Goal: Obtain resource: Download file/media

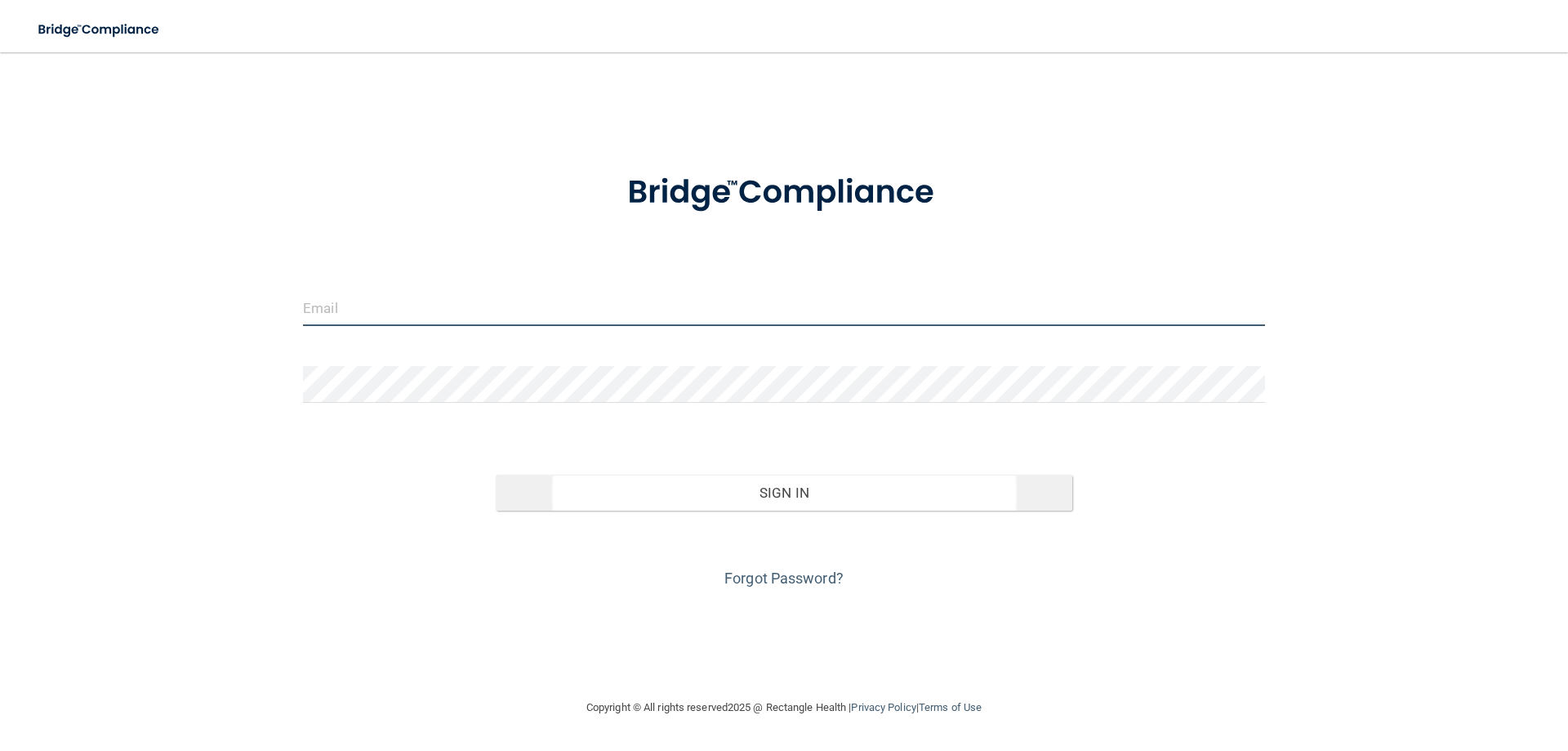
type input "[EMAIL_ADDRESS][DOMAIN_NAME]"
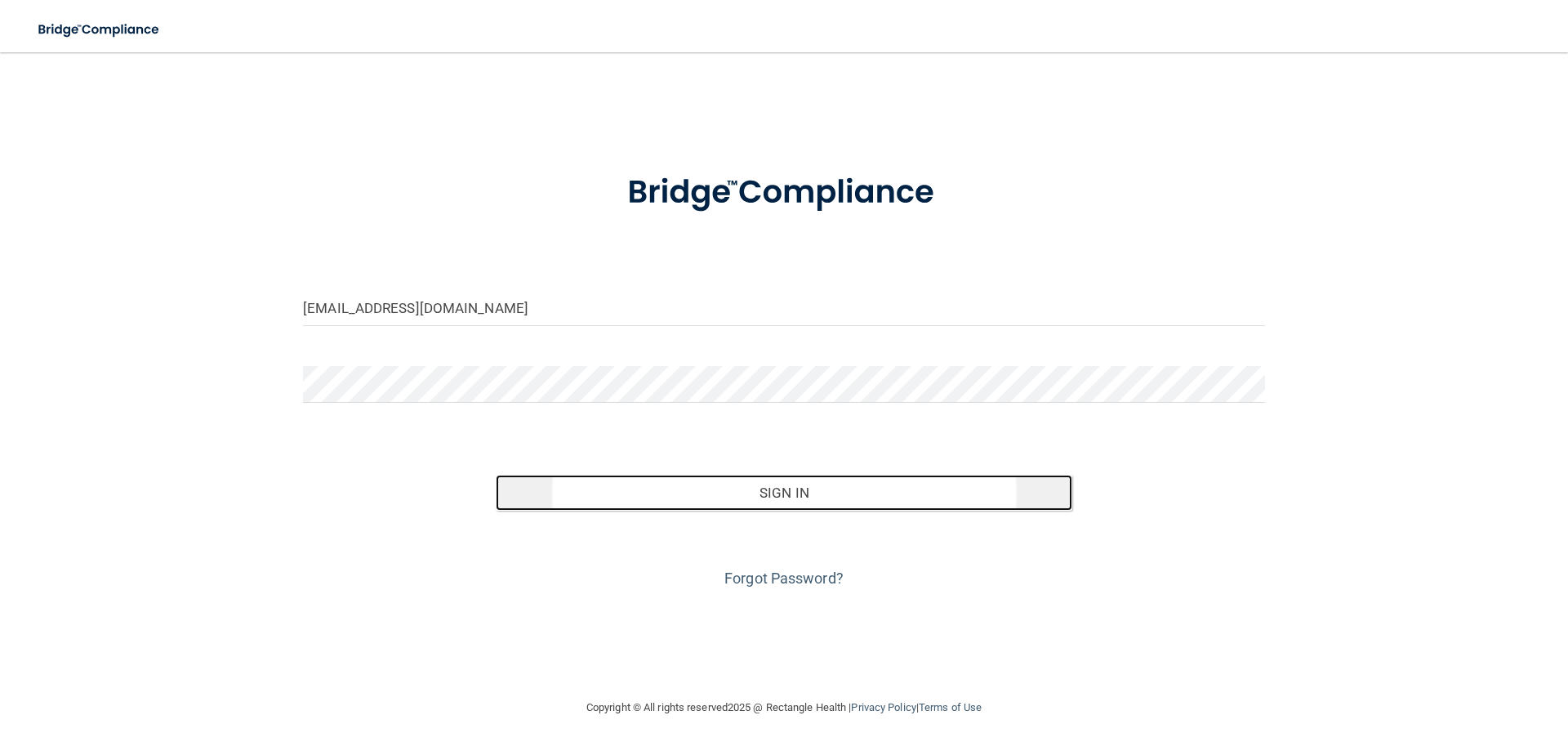
click at [797, 496] on button "Sign In" at bounding box center [784, 493] width 578 height 36
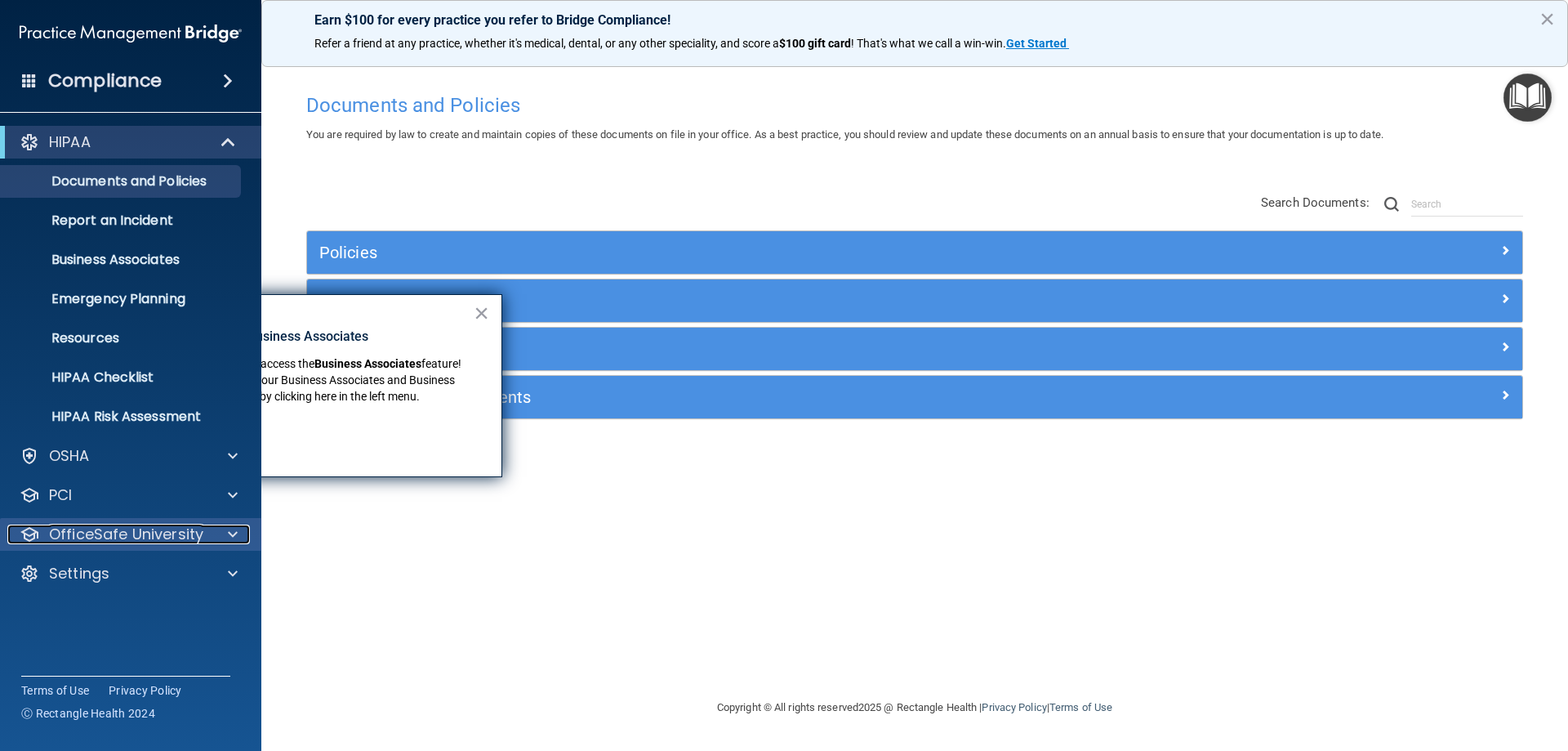
click at [135, 531] on p "OfficeSafe University" at bounding box center [126, 533] width 155 height 20
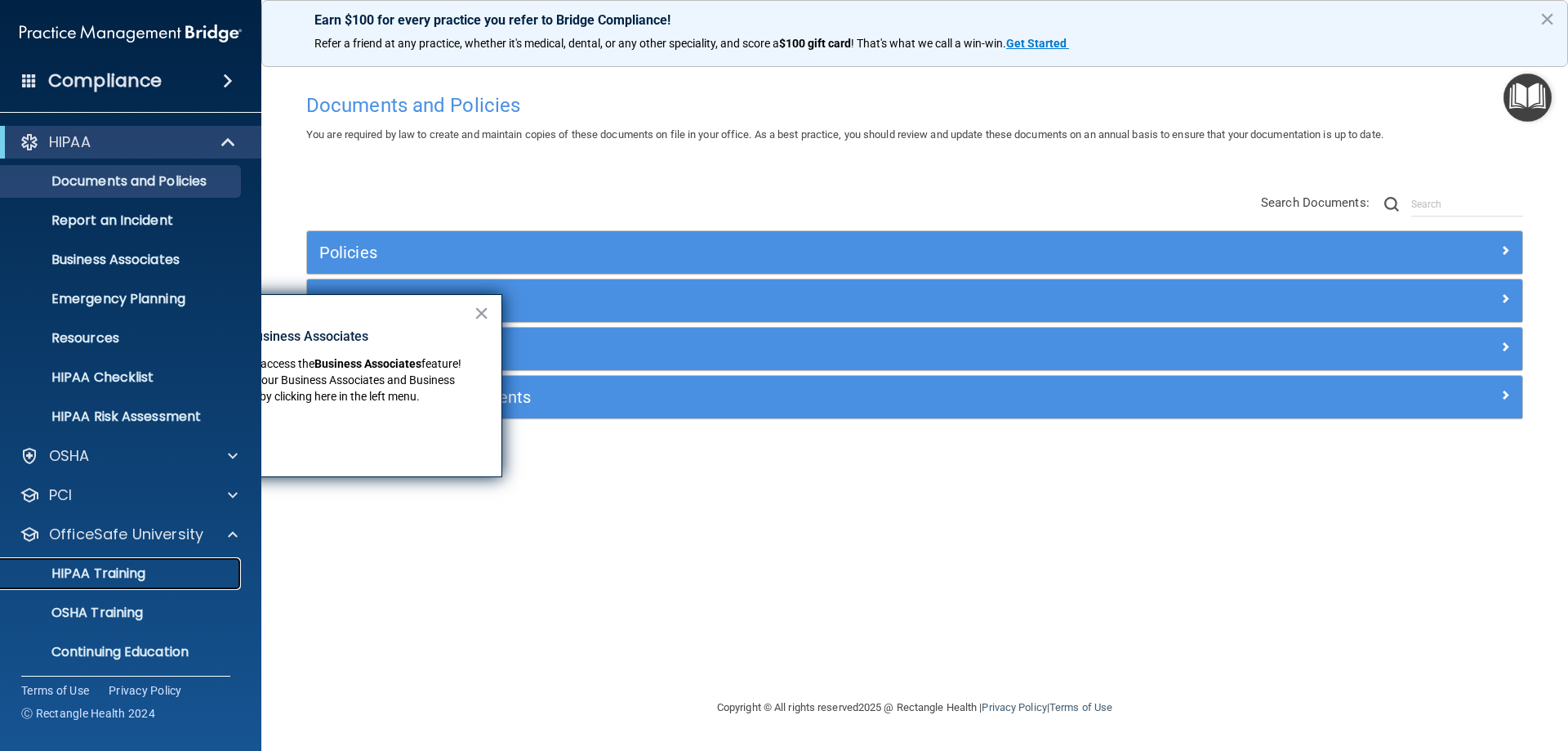
click at [126, 573] on p "HIPAA Training" at bounding box center [77, 573] width 135 height 16
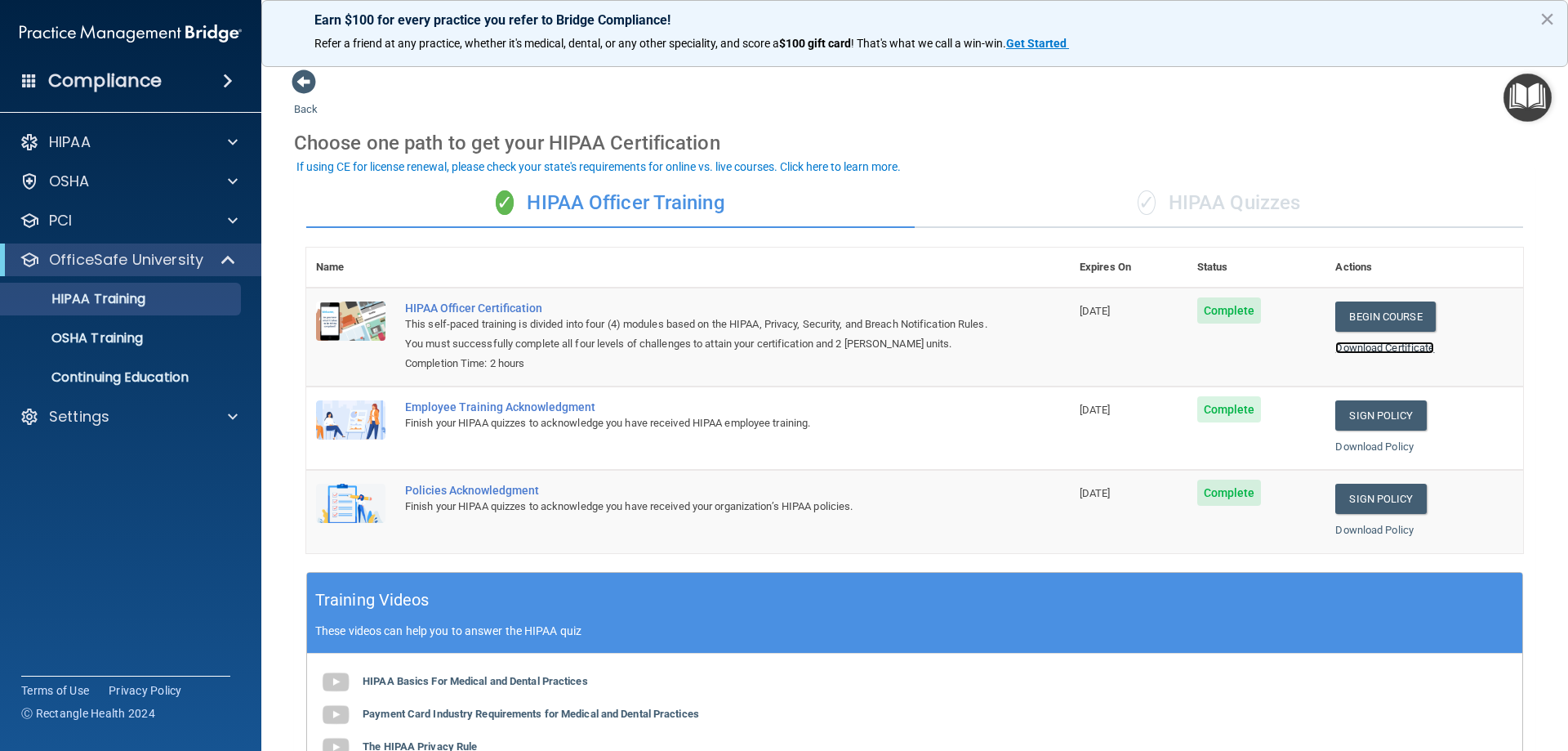
click at [1365, 351] on link "Download Certificate" at bounding box center [1384, 347] width 99 height 12
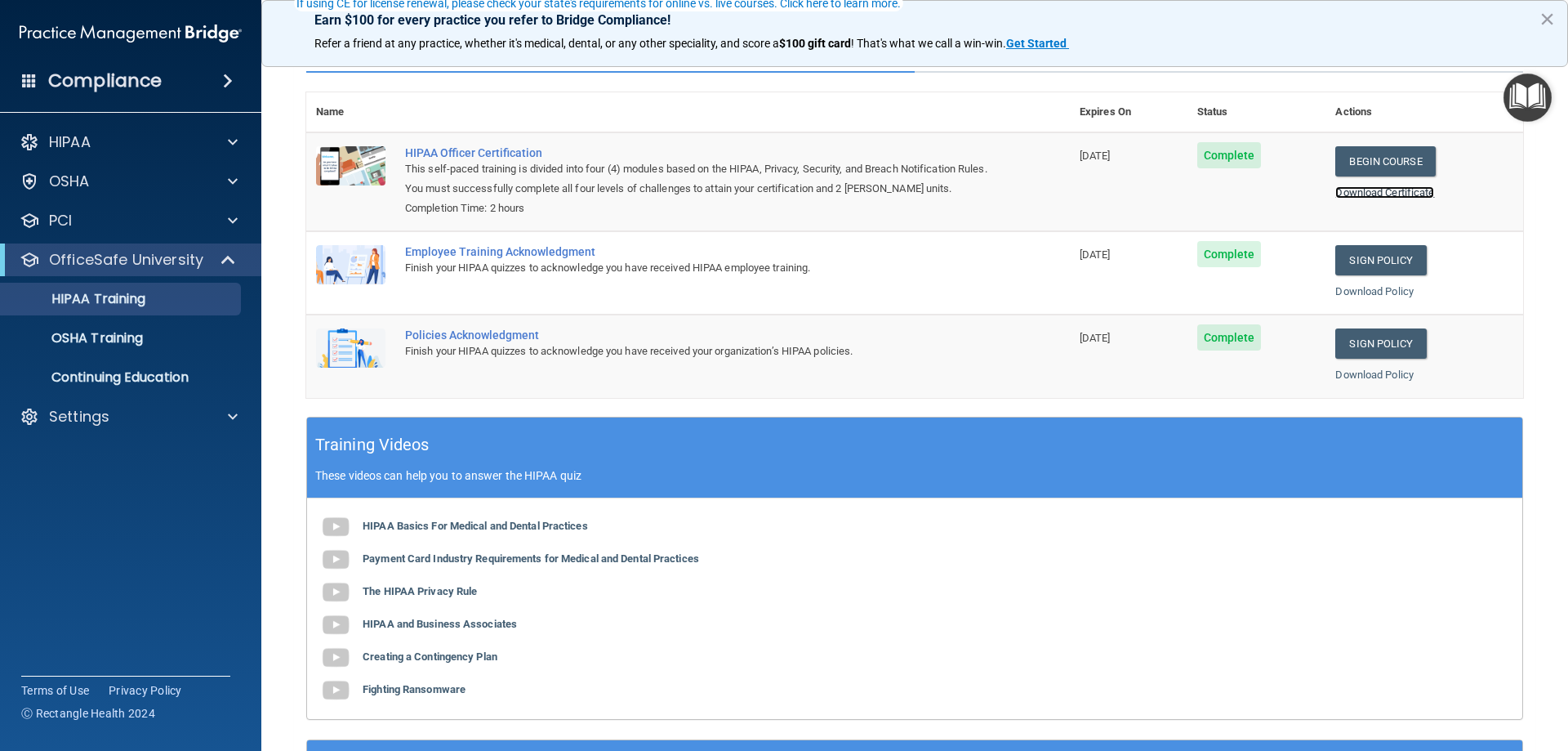
scroll to position [163, 0]
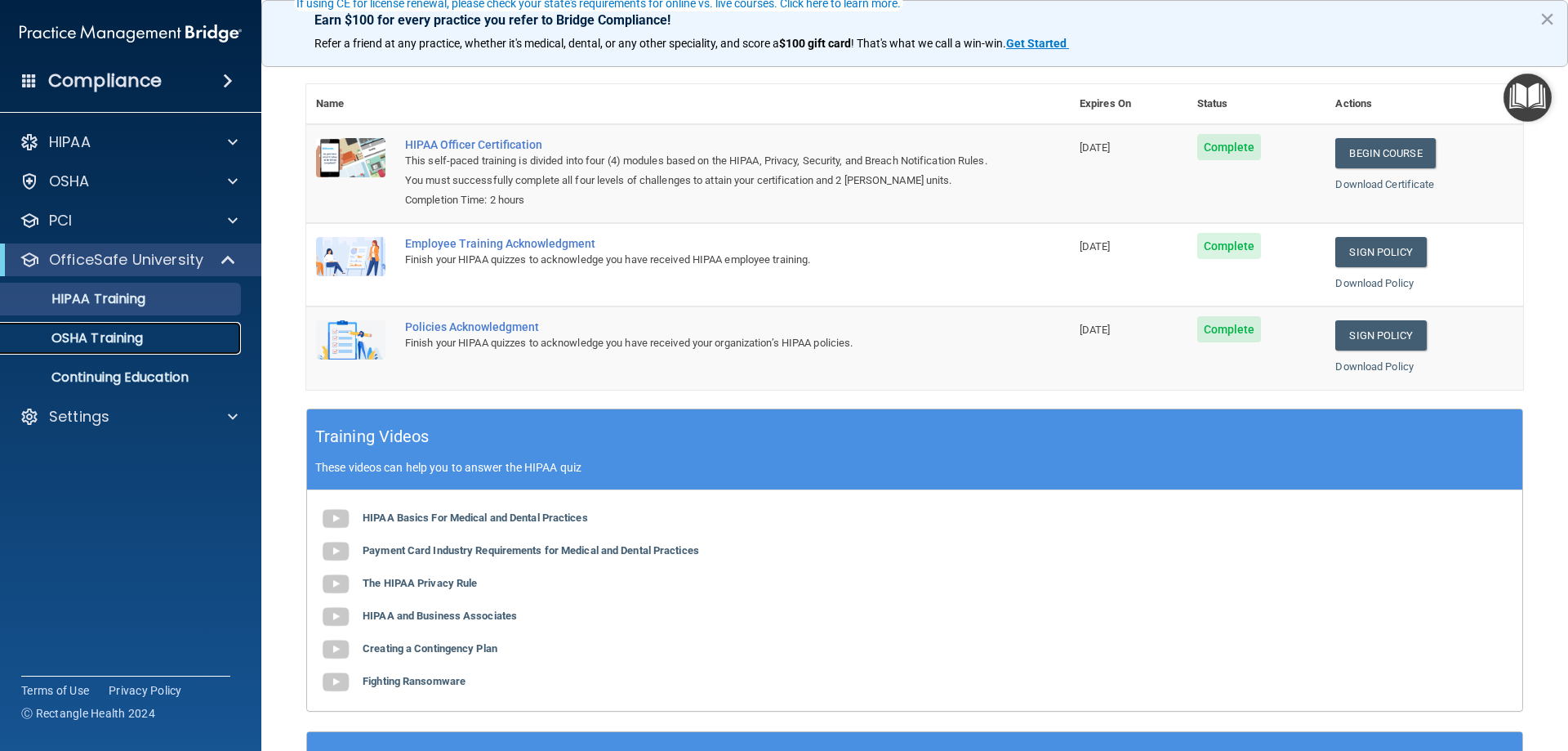
click at [108, 331] on p "OSHA Training" at bounding box center [76, 337] width 132 height 16
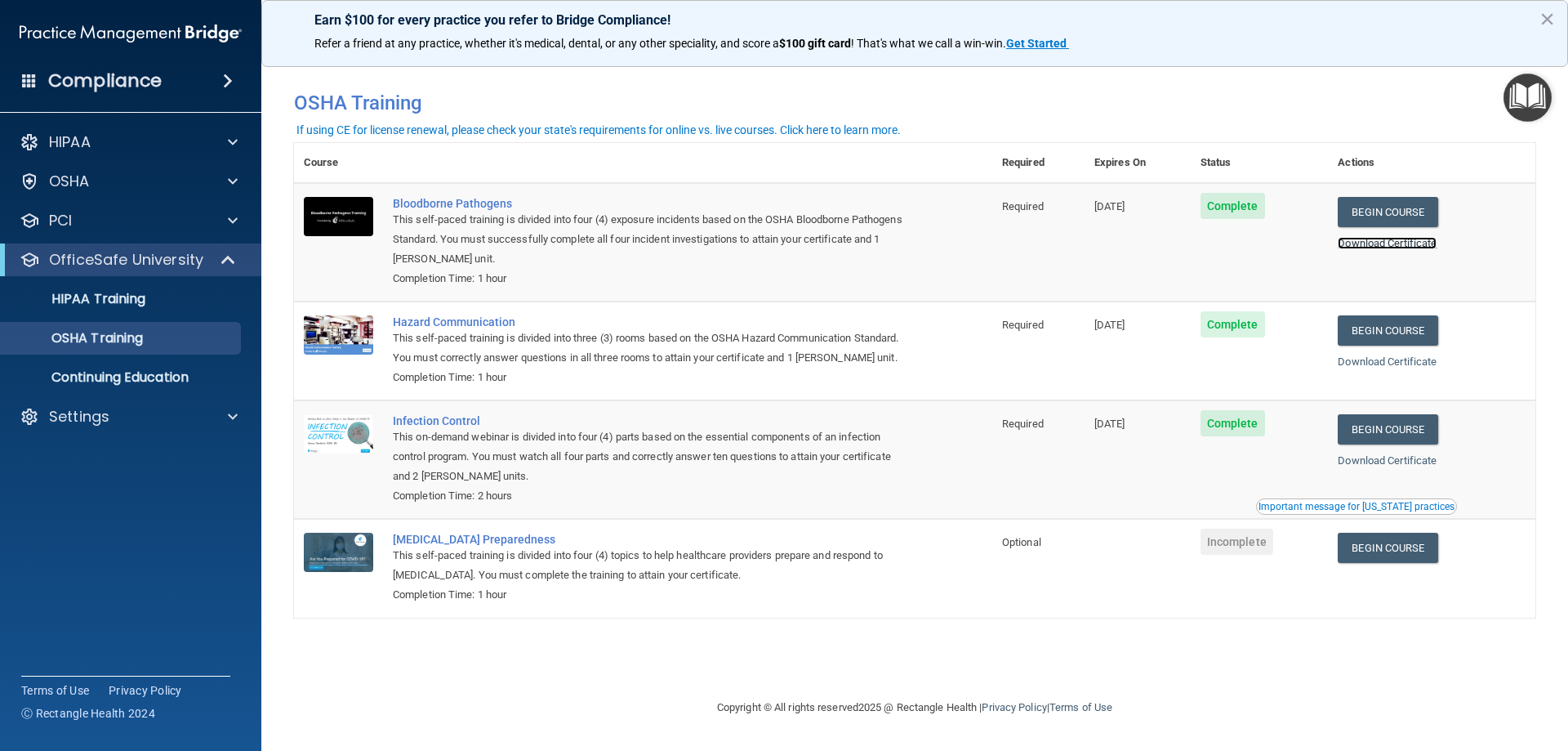
click at [1367, 245] on link "Download Certificate" at bounding box center [1387, 242] width 99 height 12
click at [476, 205] on div "Bloodborne Pathogens" at bounding box center [652, 204] width 518 height 13
click at [90, 177] on div "OSHA" at bounding box center [108, 181] width 203 height 20
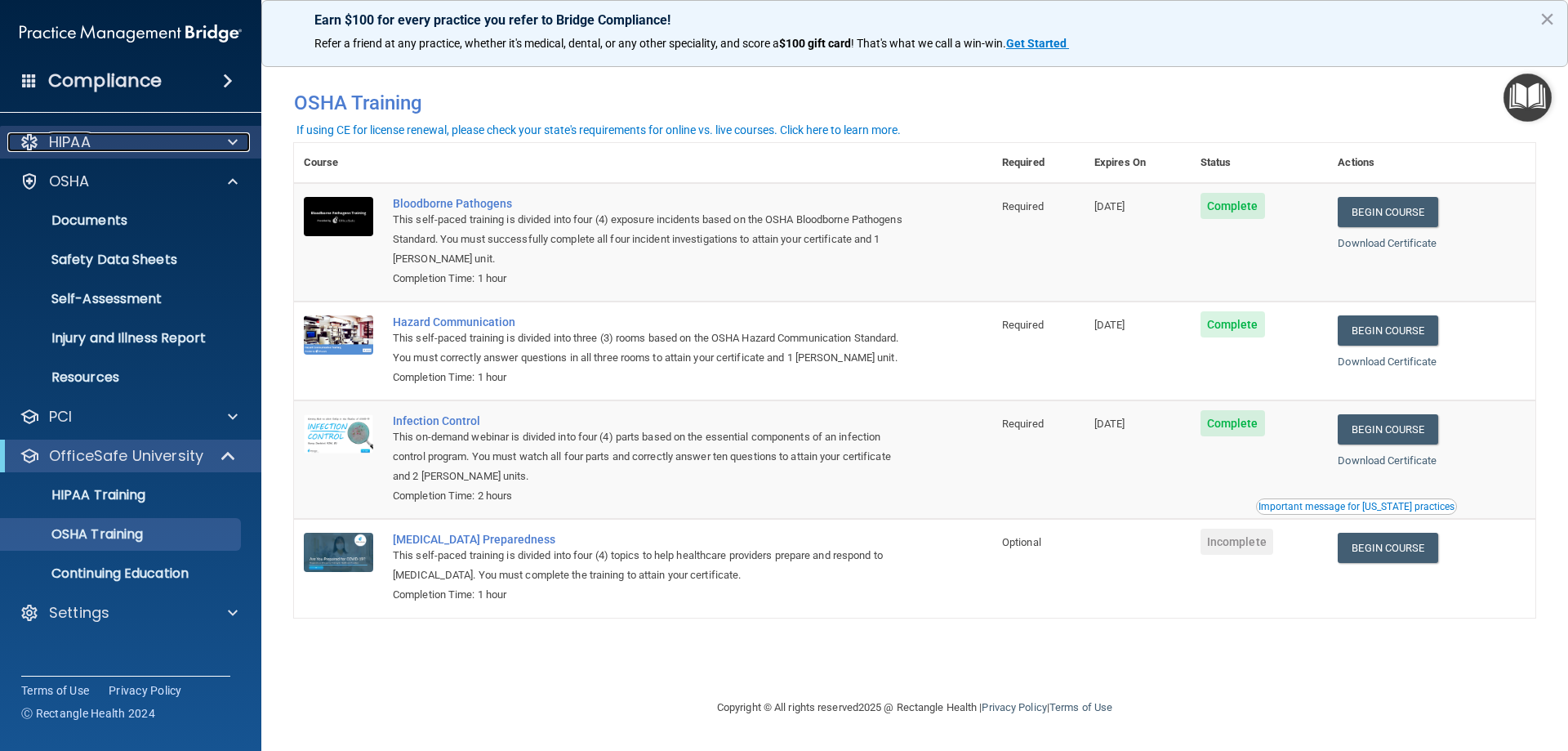
click at [107, 133] on div "HIPAA" at bounding box center [108, 141] width 203 height 20
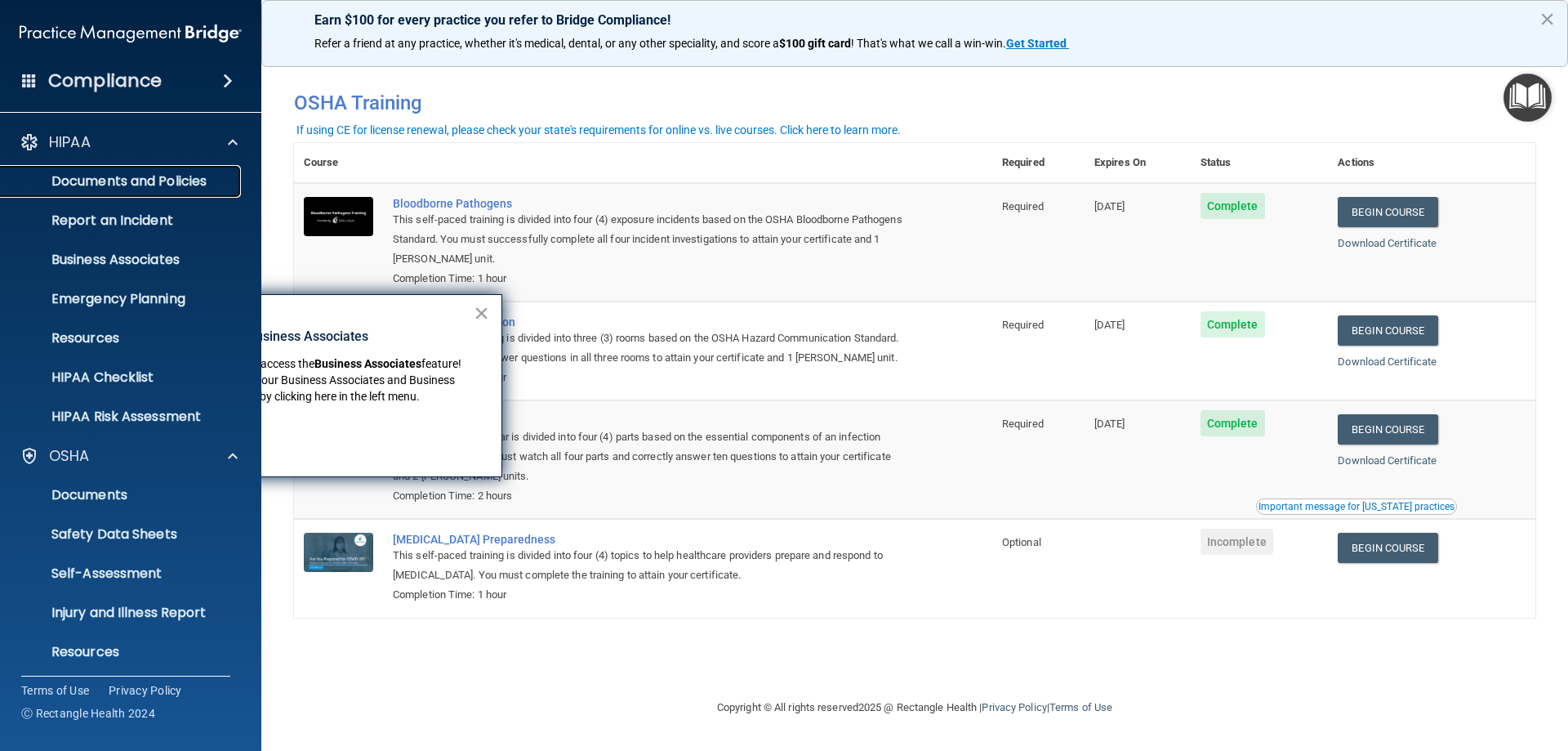
click at [123, 187] on p "Documents and Policies" at bounding box center [122, 181] width 223 height 16
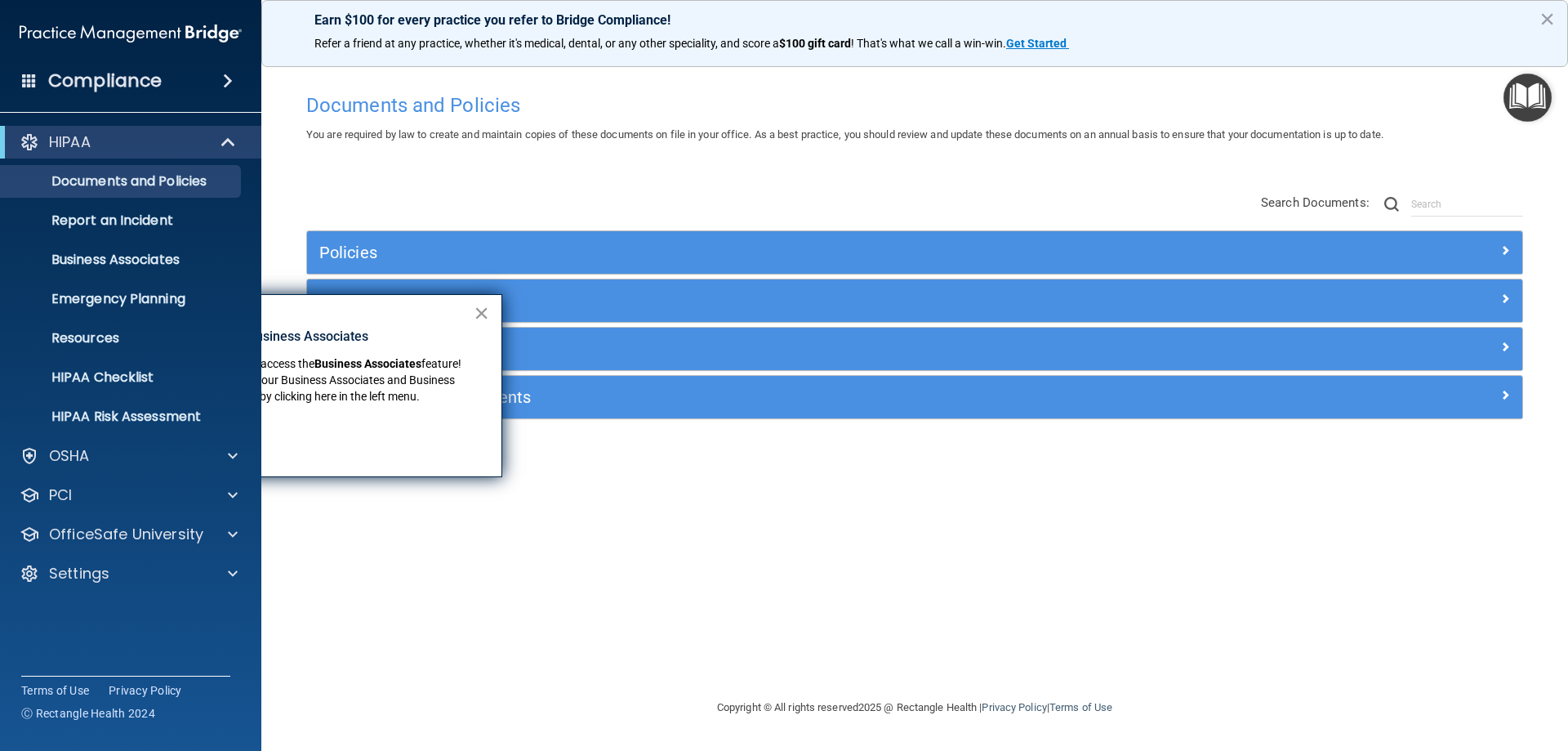
click at [484, 318] on button "×" at bounding box center [482, 313] width 15 height 26
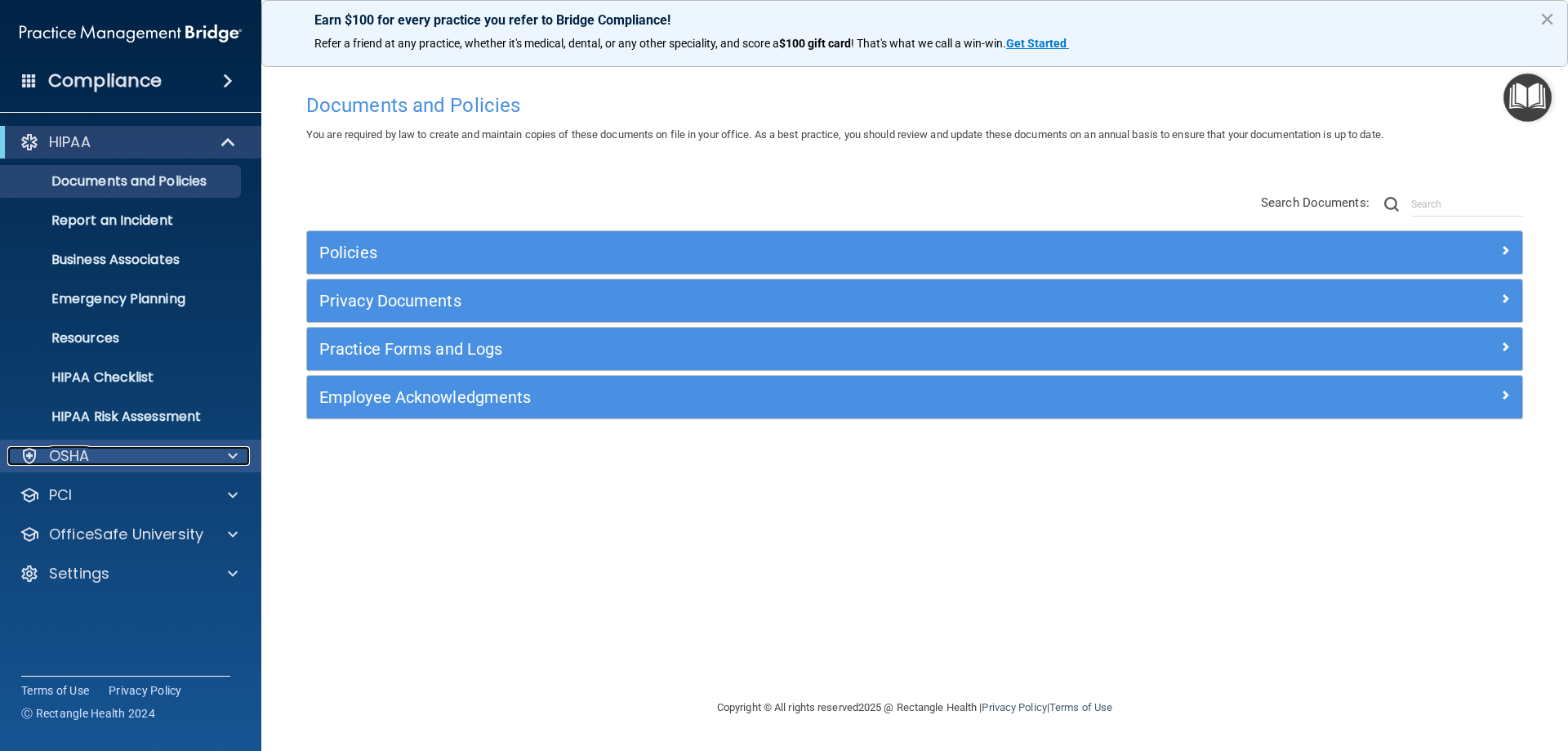
click at [211, 456] on div at bounding box center [230, 455] width 41 height 20
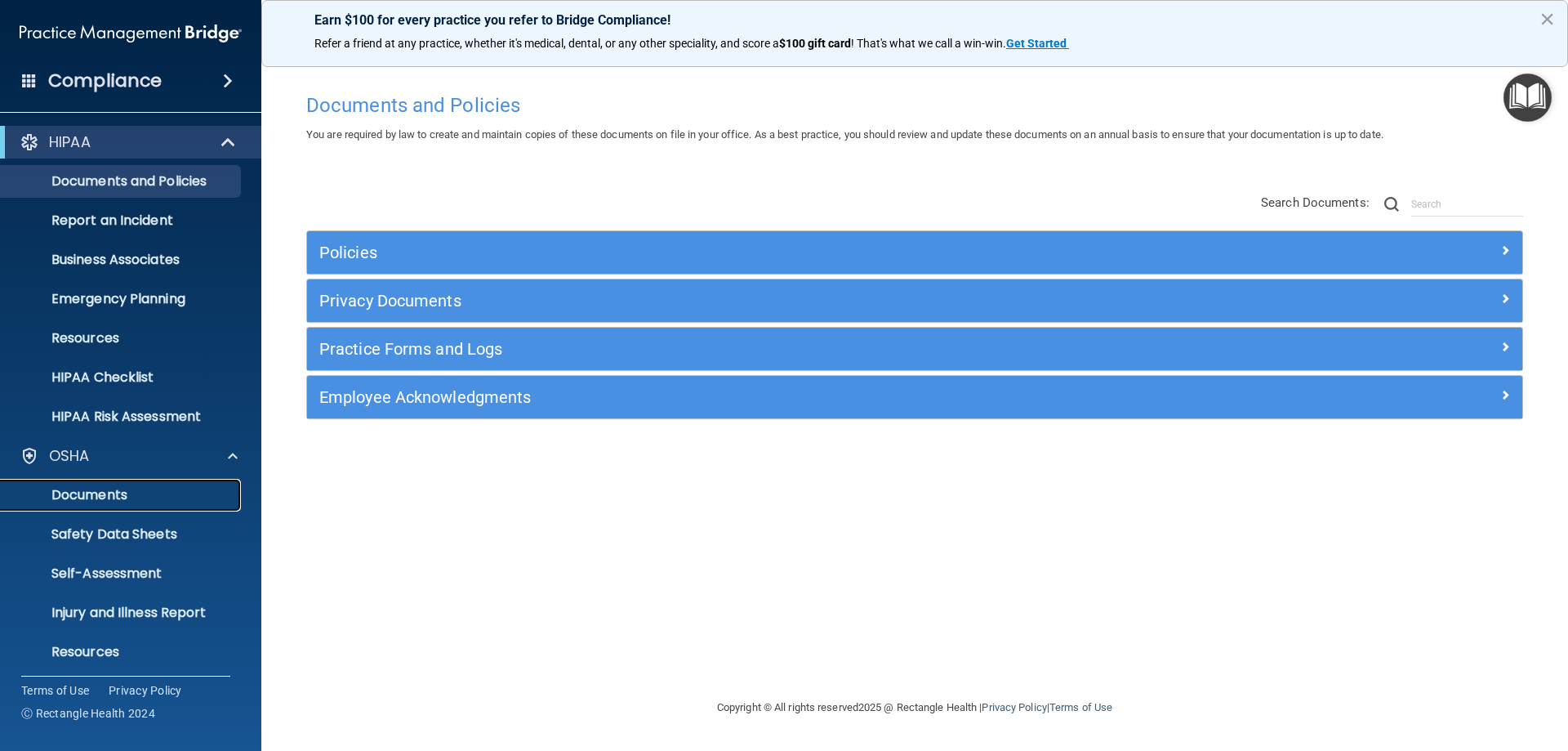
click at [177, 492] on p "Documents" at bounding box center [122, 495] width 223 height 16
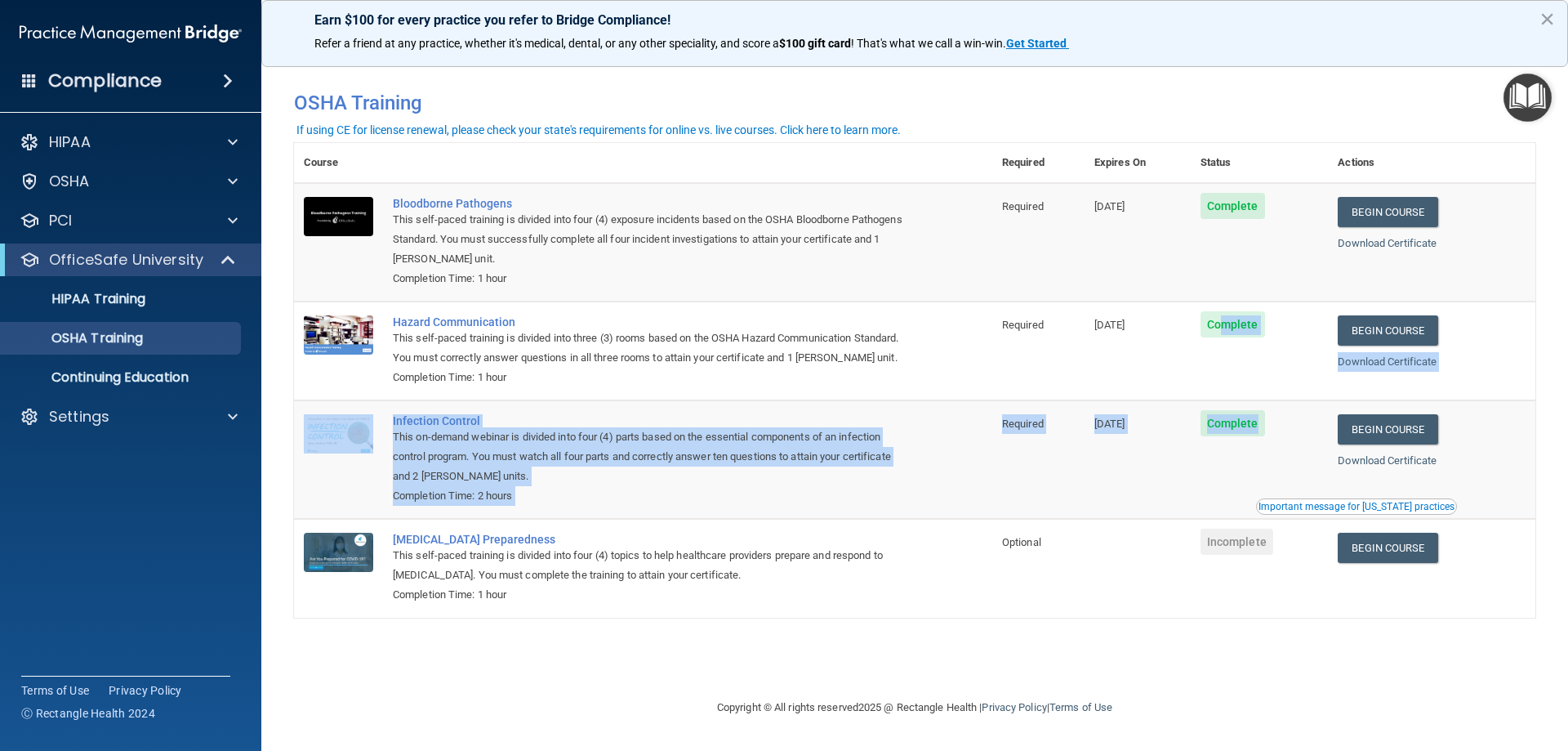
drag, startPoint x: 1235, startPoint y: 332, endPoint x: 1367, endPoint y: 381, distance: 140.8
click at [1366, 383] on tr "Hazard Communication This self-paced training is divided into three (3) rooms b…" at bounding box center [914, 351] width 1241 height 99
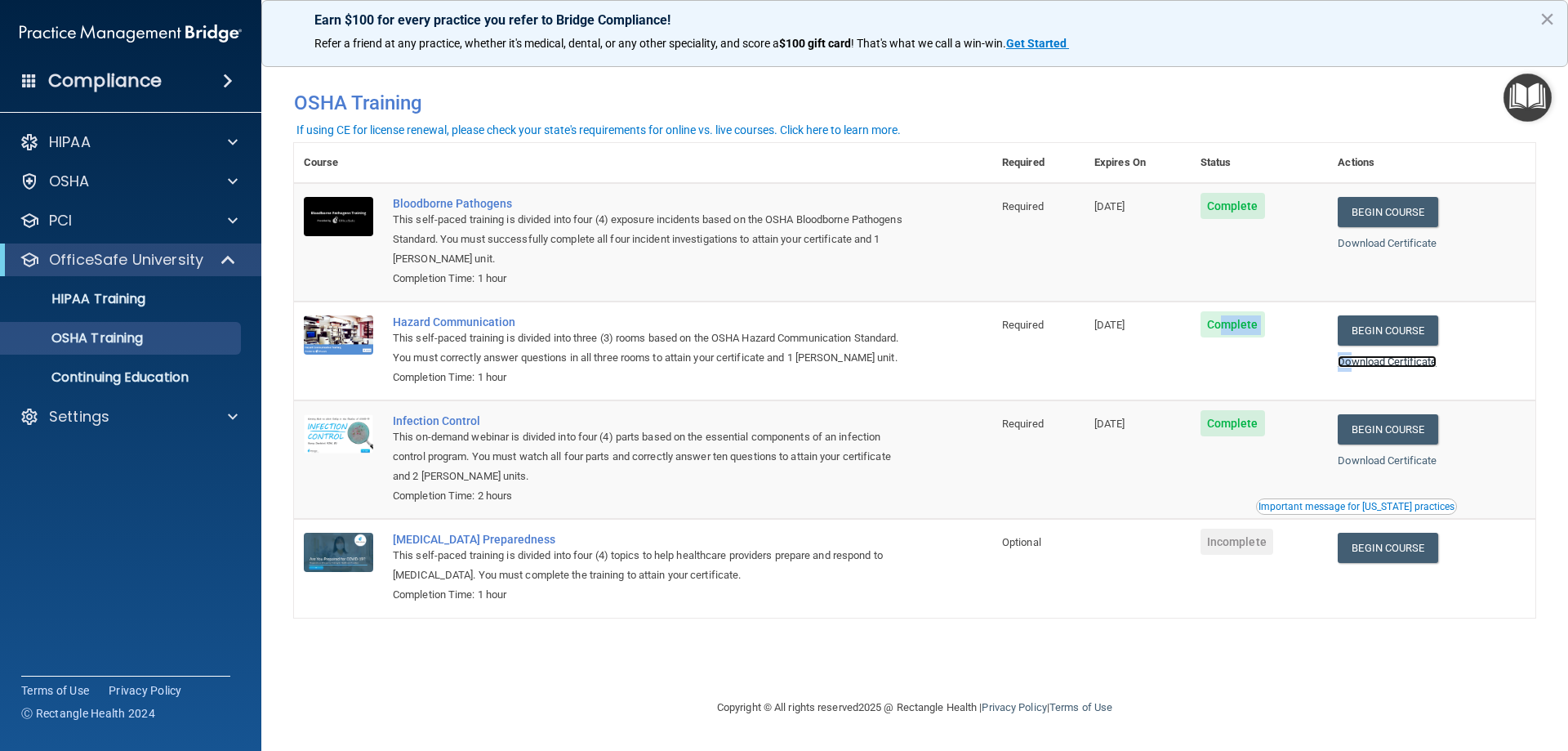
click at [1412, 362] on link "Download Certificate" at bounding box center [1387, 361] width 99 height 12
click at [1376, 462] on link "Download Certificate" at bounding box center [1387, 460] width 99 height 12
click at [1366, 508] on div "Important message for [US_STATE] practices" at bounding box center [1357, 506] width 196 height 9
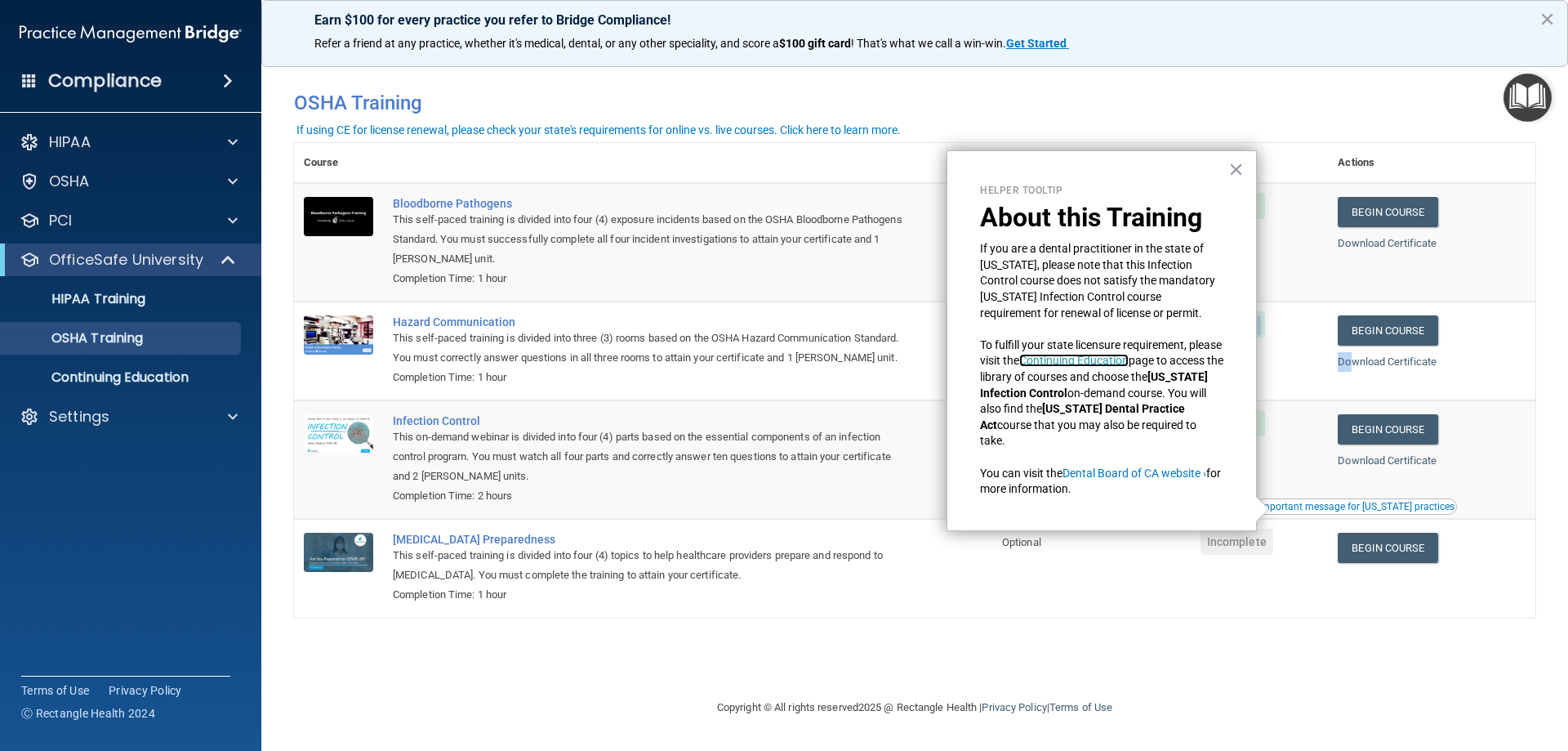
click at [1129, 358] on link "Continuing Education" at bounding box center [1074, 360] width 109 height 13
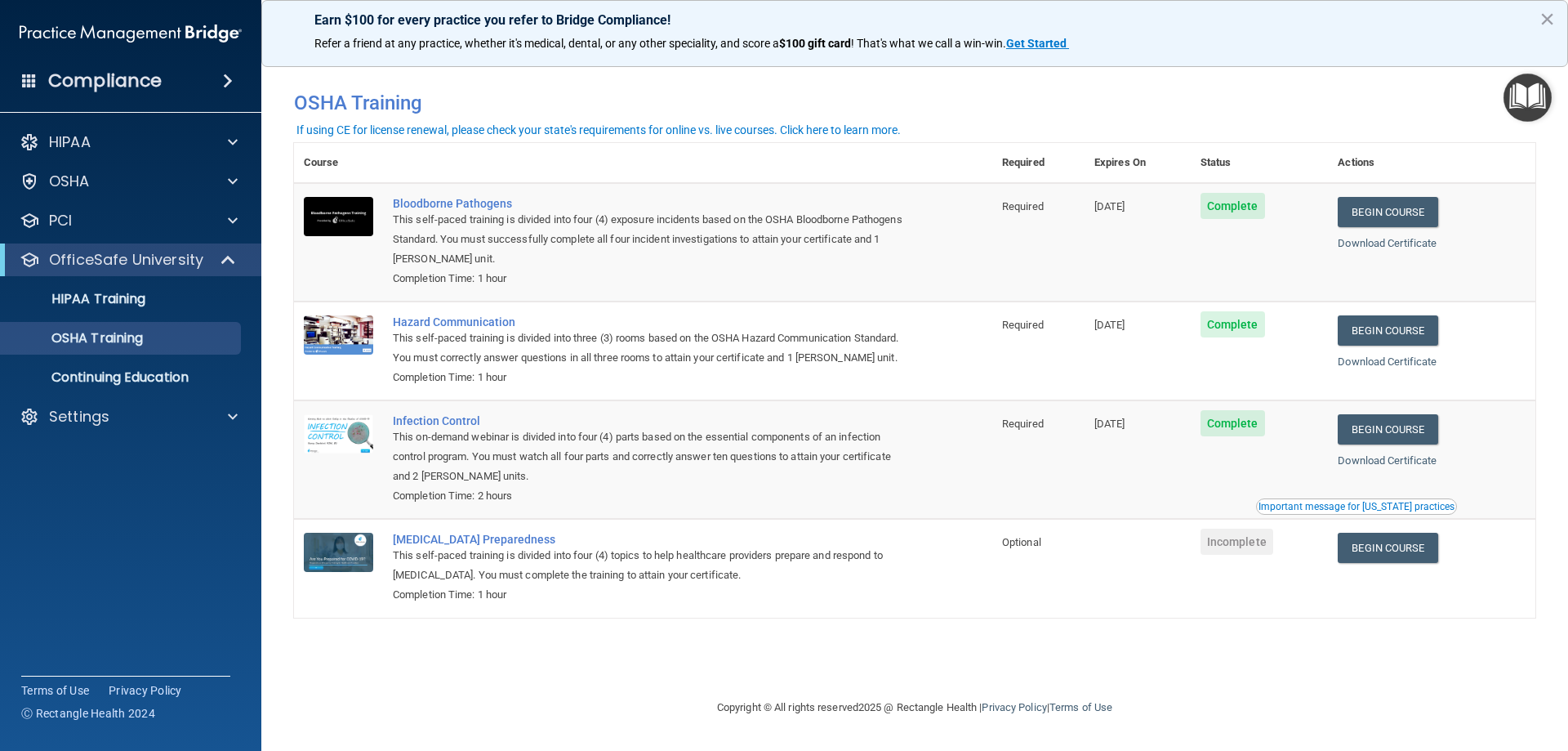
click at [1342, 120] on div "You have a course that has expired or is incomplete. Please complete the course…" at bounding box center [914, 103] width 1266 height 41
drag, startPoint x: 1152, startPoint y: 667, endPoint x: 1073, endPoint y: 657, distance: 79.6
click at [1073, 657] on div "You have a course that has expired or is incomplete. Please complete the course…" at bounding box center [914, 375] width 1241 height 612
drag, startPoint x: 1071, startPoint y: 657, endPoint x: 1057, endPoint y: 679, distance: 26.1
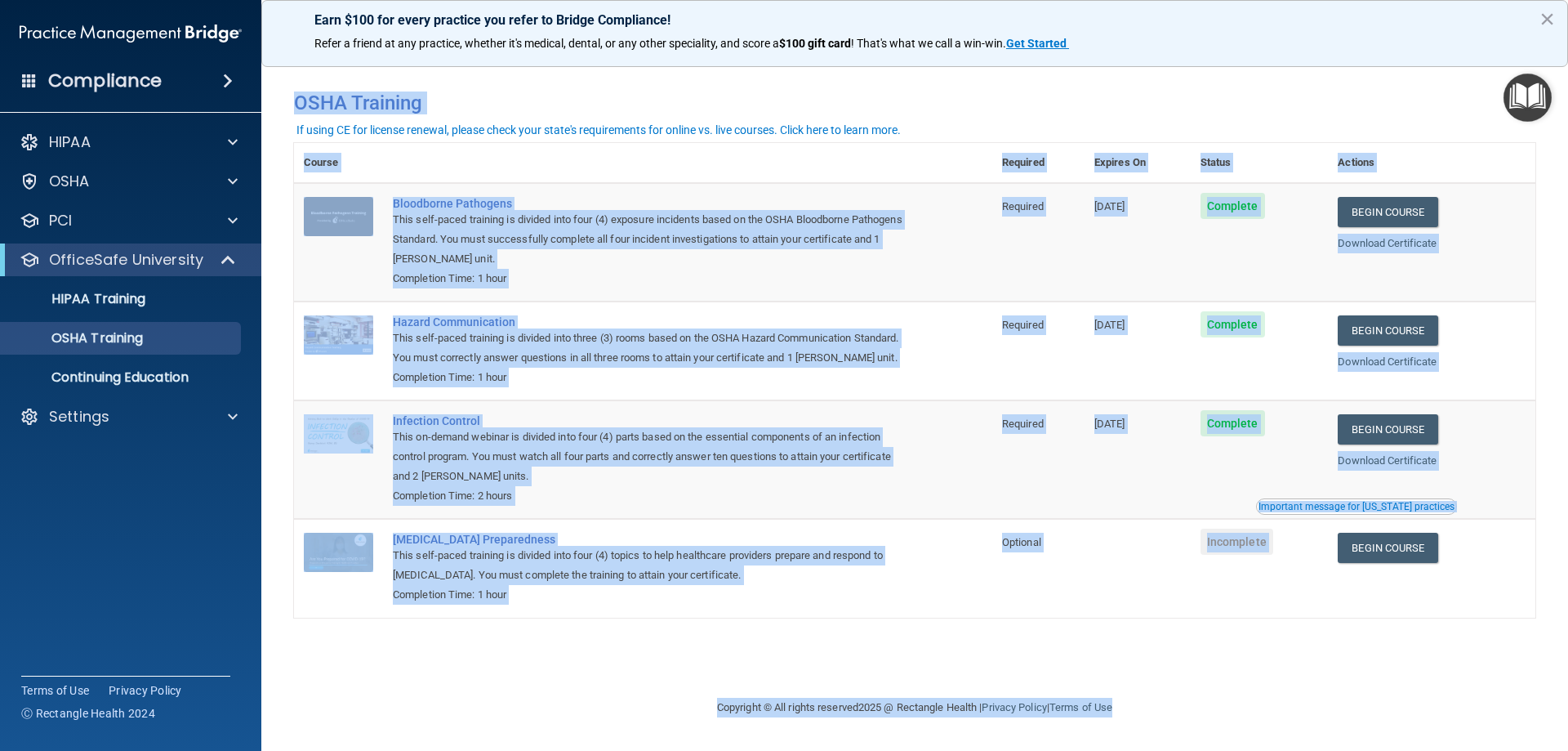
drag, startPoint x: 1132, startPoint y: 706, endPoint x: 286, endPoint y: 101, distance: 1040.1
click at [286, 101] on main "You have a course that has expired or is incomplete. Please complete the course…" at bounding box center [914, 400] width 1307 height 698
click at [827, 278] on div "Completion Time: 1 hour" at bounding box center [652, 278] width 518 height 20
click at [749, 267] on div "This self-paced training is divided into four (4) exposure incidents based on t…" at bounding box center [652, 239] width 518 height 58
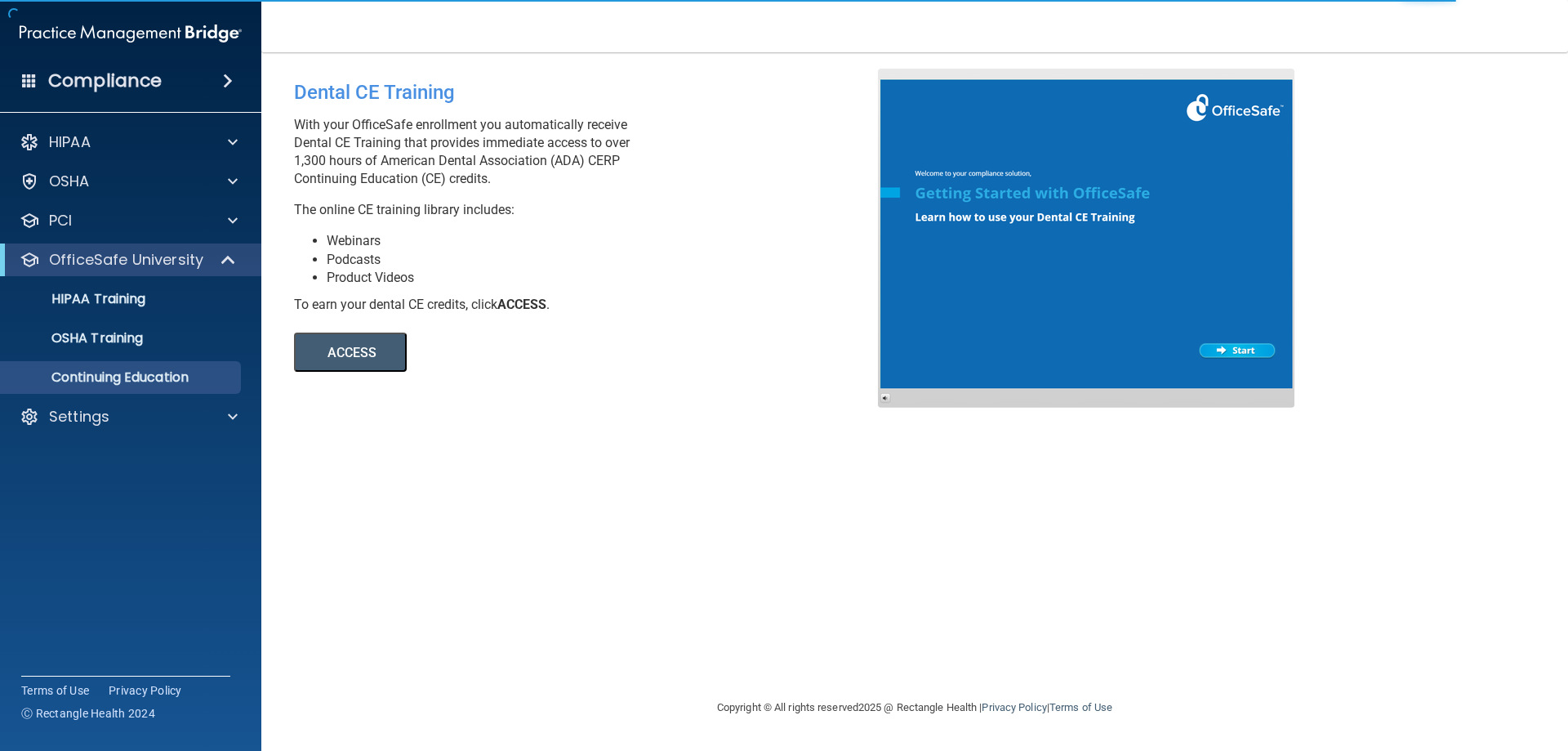
click at [354, 348] on button "ACCESS" at bounding box center [351, 352] width 113 height 40
